Goal: Task Accomplishment & Management: Use online tool/utility

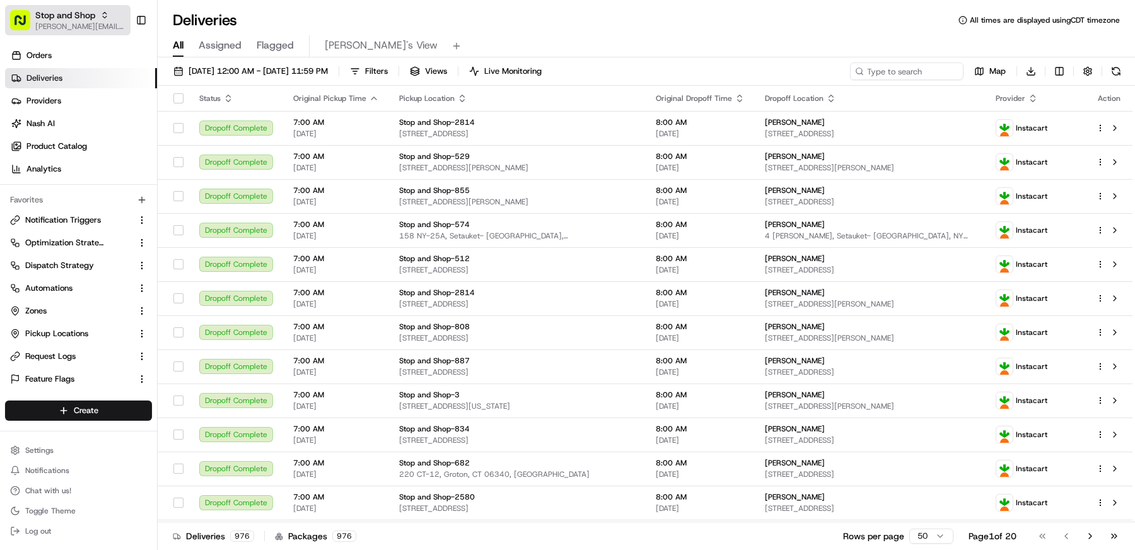
click at [53, 20] on span "Stop and Shop" at bounding box center [65, 15] width 60 height 13
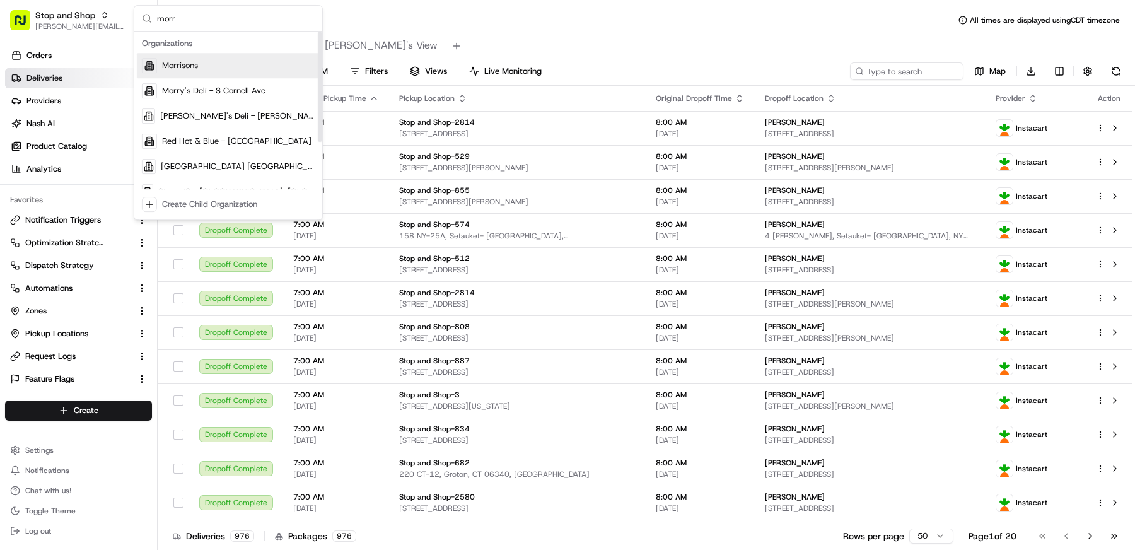
type input "morr"
click at [162, 66] on span "Morrisons" at bounding box center [180, 65] width 36 height 11
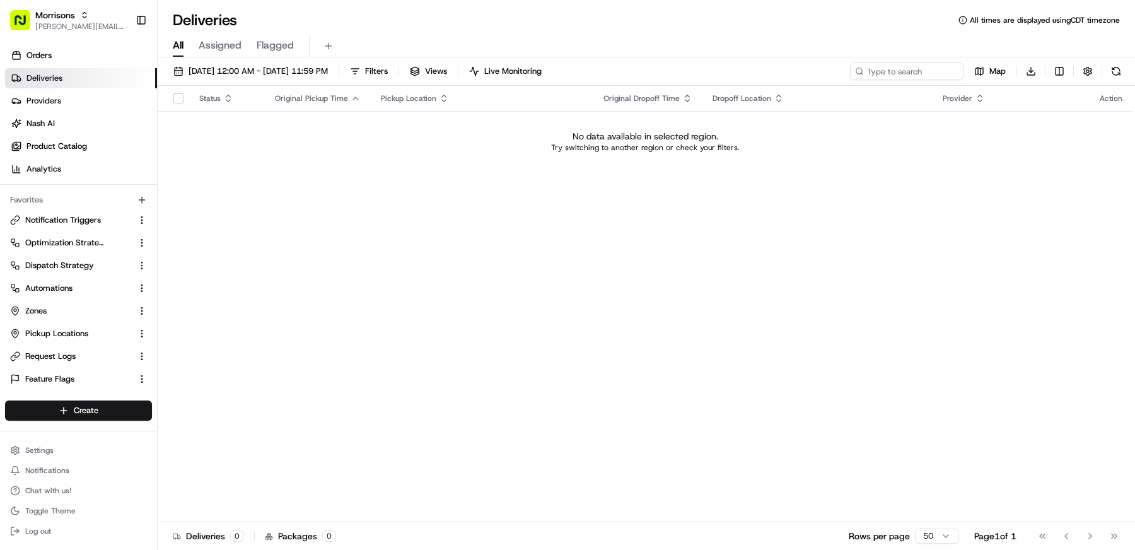
click at [44, 322] on ul "Notification Triggers Optimization Strategy Dispatch Strategy Automations Zones…" at bounding box center [78, 299] width 147 height 179
click at [52, 341] on button "Pickup Locations" at bounding box center [78, 333] width 147 height 20
click at [64, 324] on button "Pickup Locations" at bounding box center [78, 333] width 147 height 20
click at [64, 330] on span "Pickup Locations" at bounding box center [56, 333] width 63 height 11
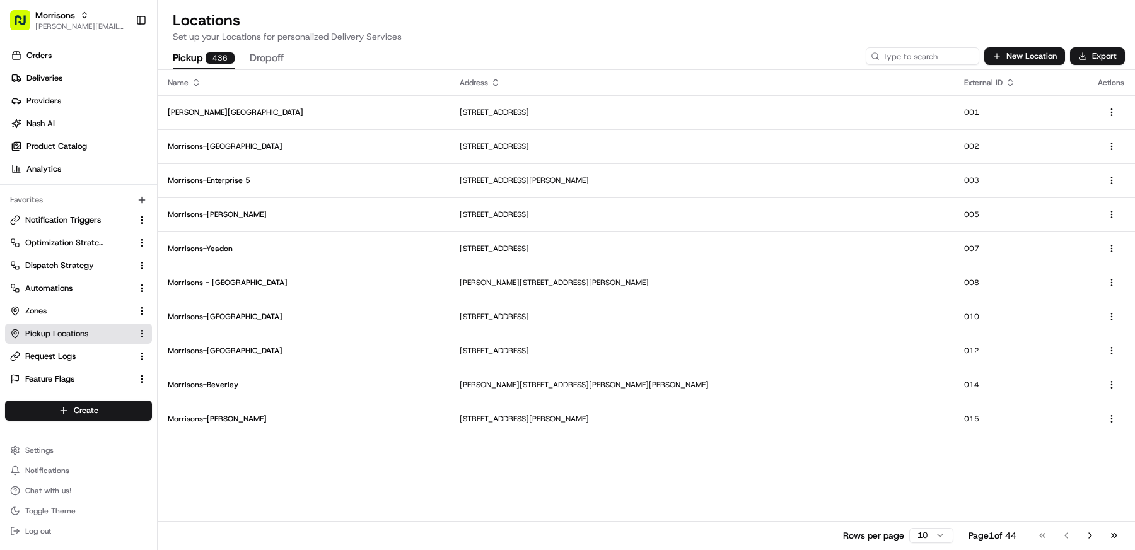
click at [1088, 25] on h2 "Locations" at bounding box center [646, 20] width 947 height 20
click at [1104, 57] on button "Export" at bounding box center [1097, 56] width 55 height 18
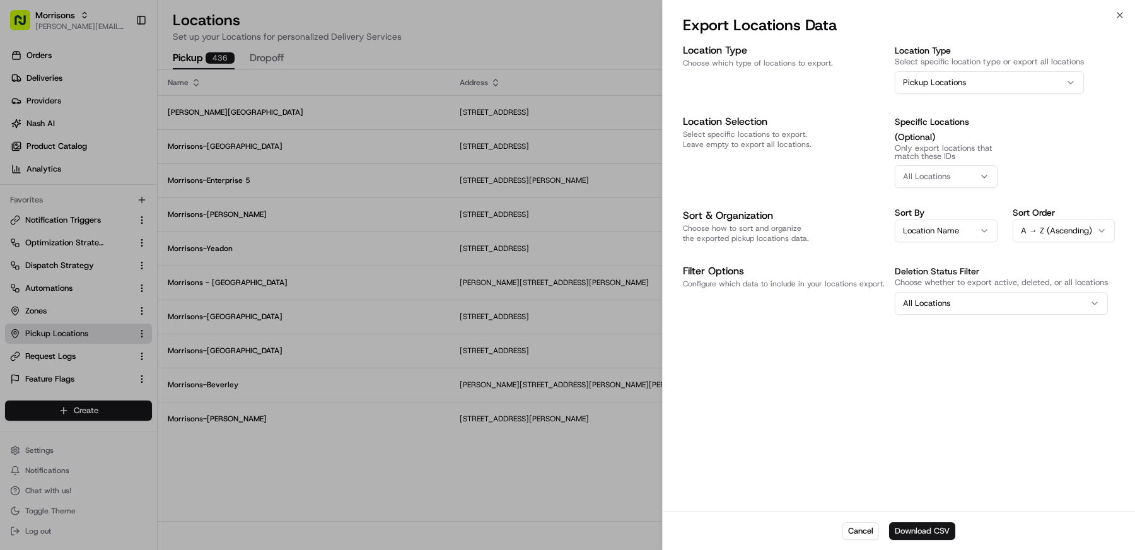
click at [914, 526] on button "Download CSV" at bounding box center [922, 531] width 66 height 18
